Goal: Transaction & Acquisition: Purchase product/service

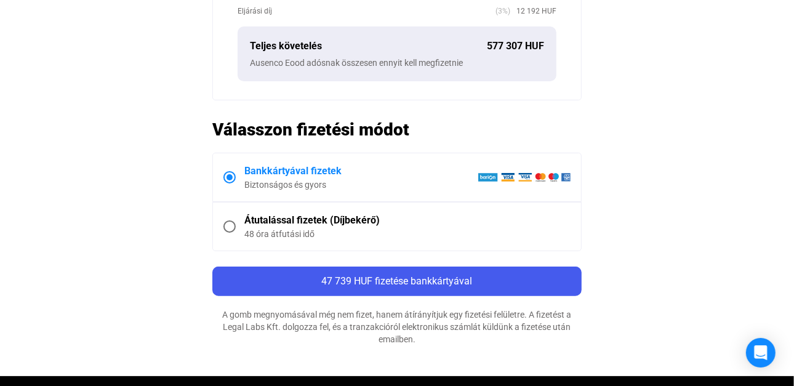
scroll to position [587, 0]
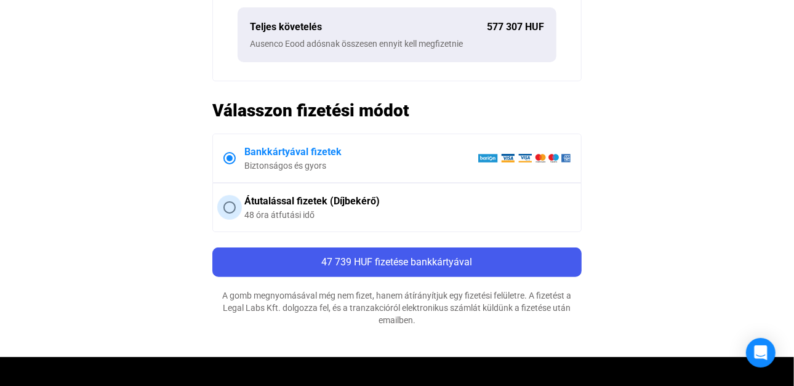
click at [231, 207] on span at bounding box center [229, 207] width 12 height 12
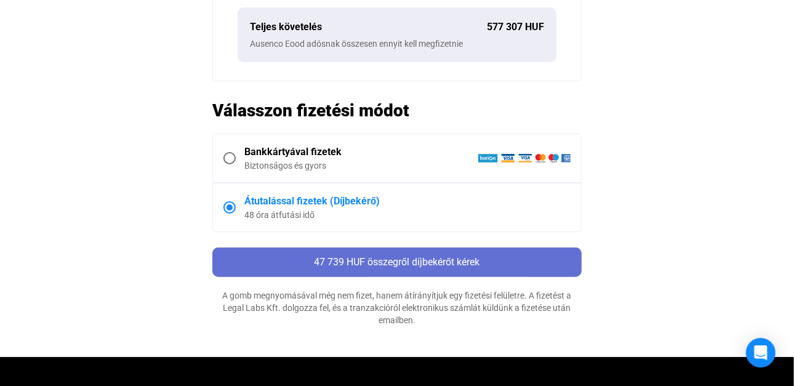
click at [414, 260] on span "47 739 HUF összegről díjbekérőt kérek" at bounding box center [398, 262] width 166 height 12
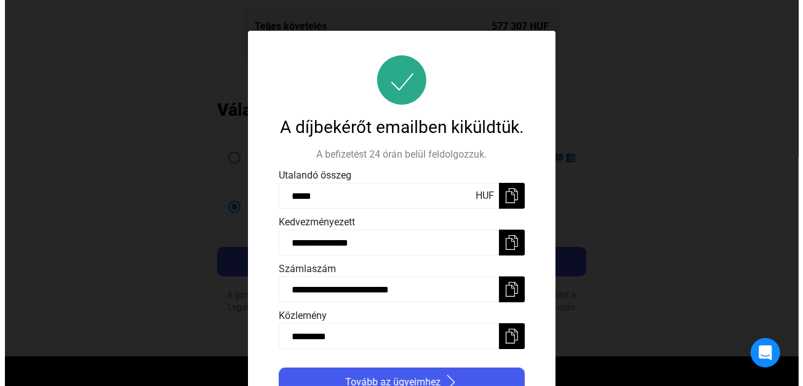
scroll to position [7, 0]
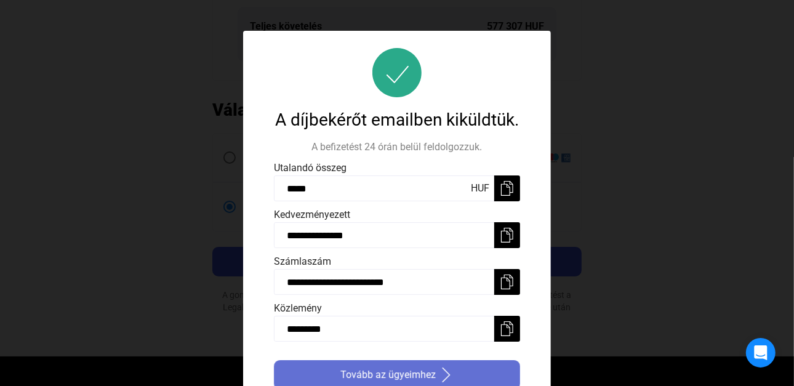
click at [390, 375] on span "Tovább az ügyeimhez" at bounding box center [387, 375] width 95 height 15
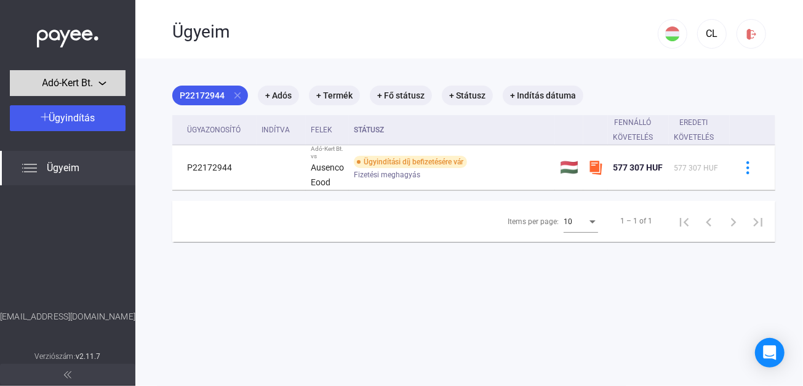
click at [104, 84] on div "Adó-Kert Bt." at bounding box center [68, 83] width 108 height 15
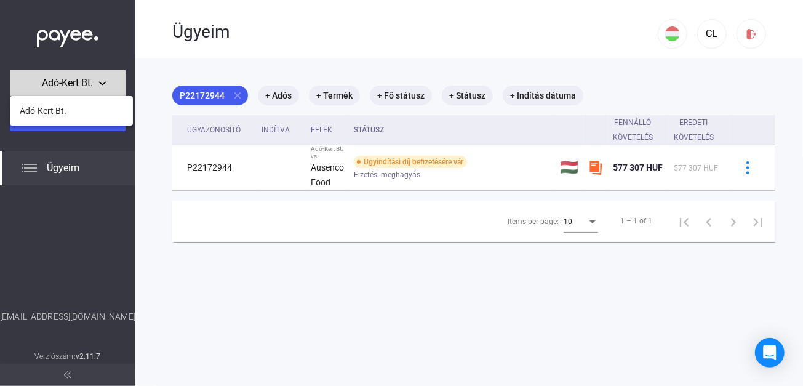
click at [104, 84] on div at bounding box center [401, 193] width 803 height 386
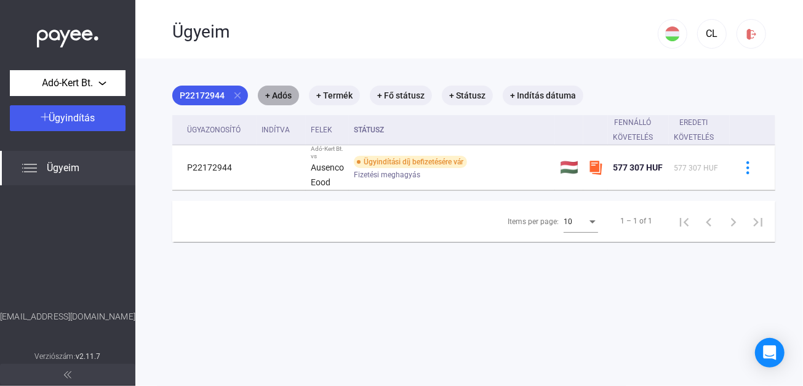
click at [283, 94] on mat-chip "+ Adós" at bounding box center [278, 96] width 41 height 20
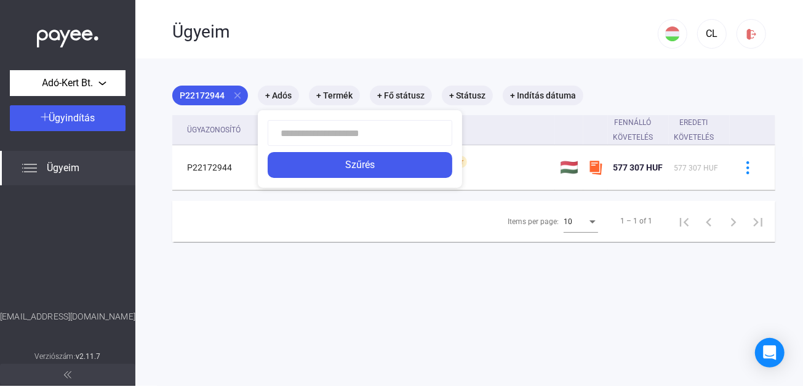
click at [336, 94] on div at bounding box center [401, 193] width 803 height 386
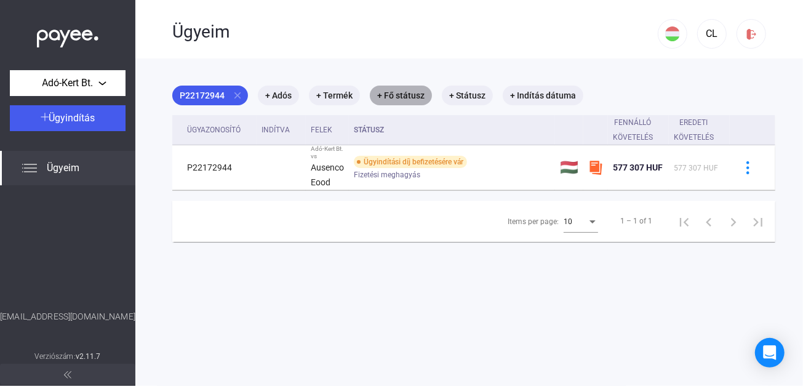
click at [388, 94] on mat-chip "+ Fő státusz" at bounding box center [401, 96] width 62 height 20
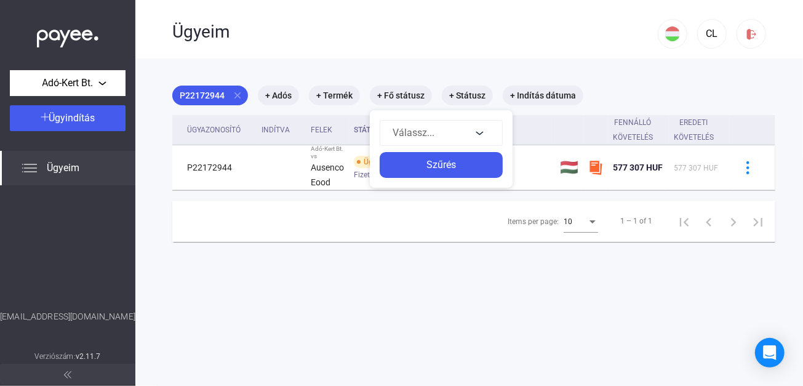
click at [457, 63] on div at bounding box center [401, 193] width 803 height 386
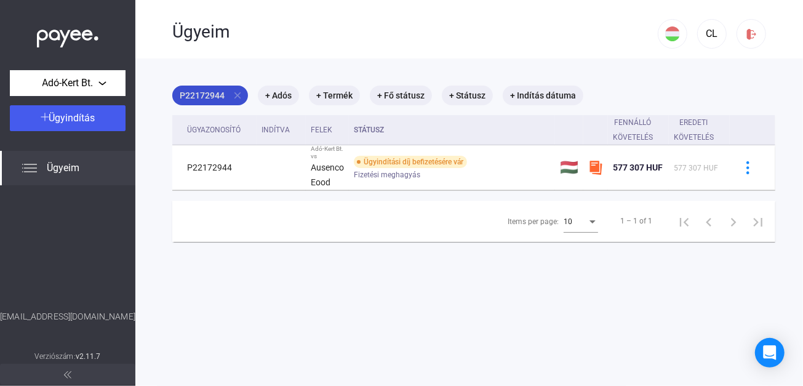
click at [239, 95] on mat-icon "close" at bounding box center [237, 95] width 11 height 11
